Goal: Check status

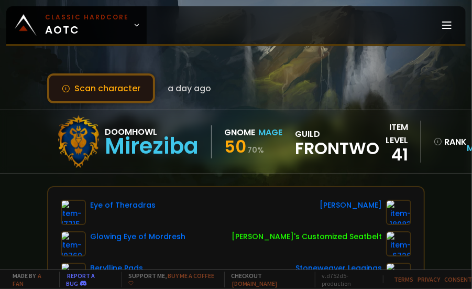
click at [115, 90] on button "Scan character" at bounding box center [101, 88] width 108 height 30
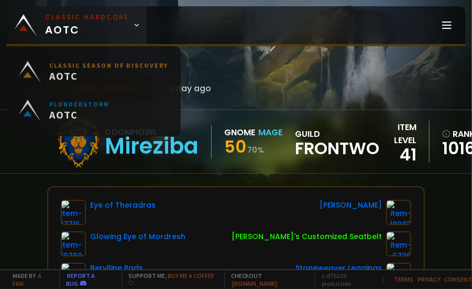
click at [104, 19] on small "Classic Hardcore" at bounding box center [87, 17] width 84 height 9
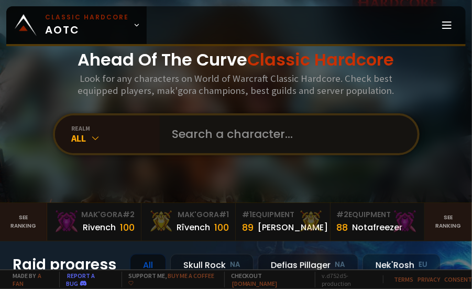
click at [253, 133] on input "text" at bounding box center [285, 134] width 239 height 38
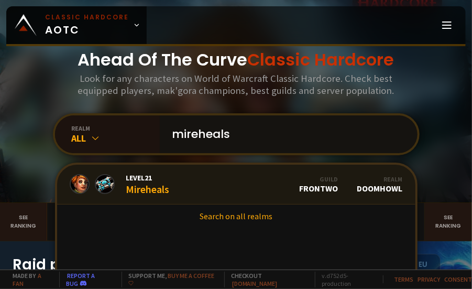
type input "mireheals"
click at [146, 186] on div "Level 21 Mireheals" at bounding box center [147, 184] width 43 height 23
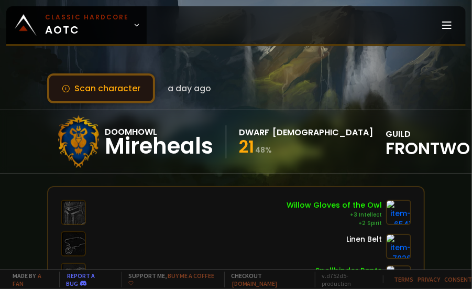
click at [124, 90] on button "Scan character" at bounding box center [101, 88] width 108 height 30
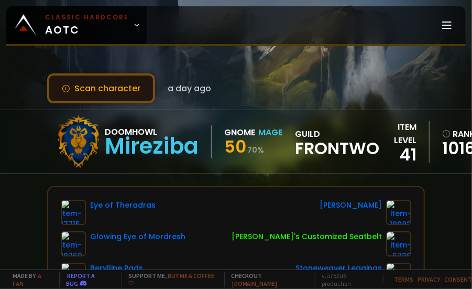
click at [113, 86] on button "Scan character" at bounding box center [101, 88] width 108 height 30
click at [123, 79] on button "Scan character" at bounding box center [101, 88] width 108 height 30
